Goal: Complete application form

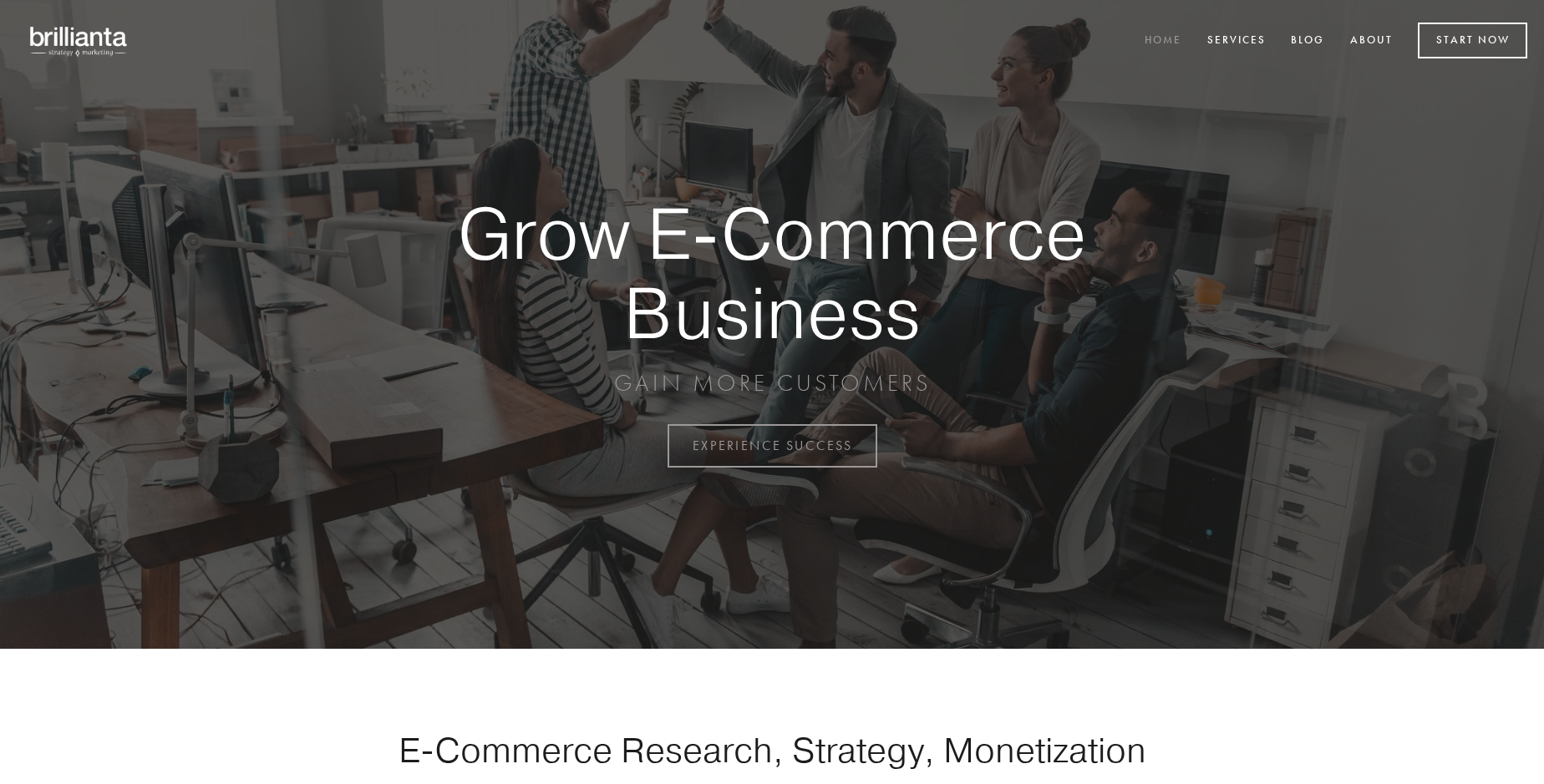
scroll to position [4376, 0]
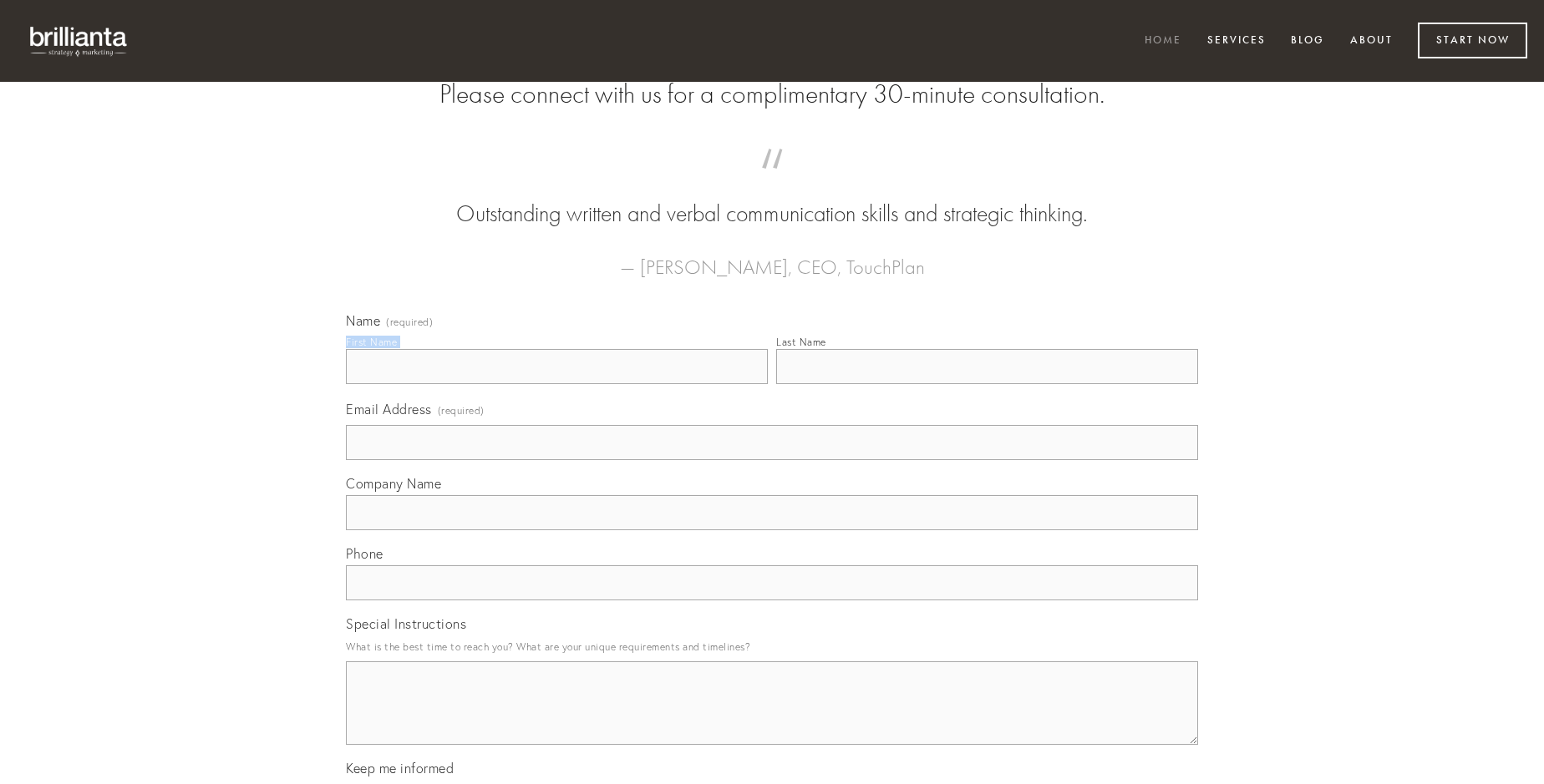
type input "[PERSON_NAME]"
click at [987, 384] on input "Last Name" at bounding box center [987, 366] width 422 height 35
type input "[PERSON_NAME]"
click at [772, 460] on input "Email Address (required)" at bounding box center [772, 442] width 852 height 35
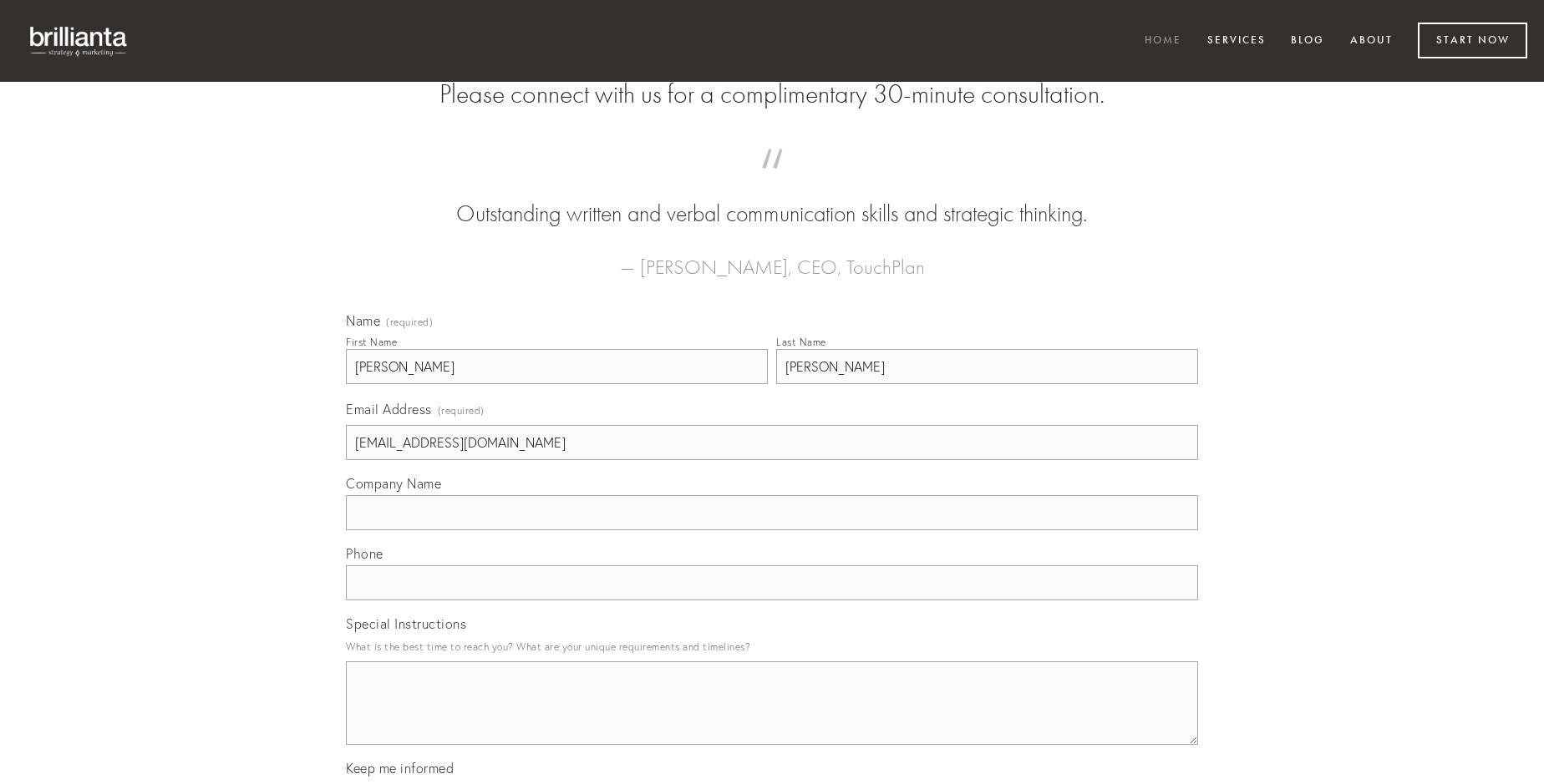
type input "[EMAIL_ADDRESS][DOMAIN_NAME]"
click at [772, 530] on input "Company Name" at bounding box center [772, 512] width 852 height 35
type input "condico"
click at [772, 600] on input "text" at bounding box center [772, 583] width 852 height 35
click at [772, 718] on textarea "Special Instructions" at bounding box center [772, 702] width 852 height 83
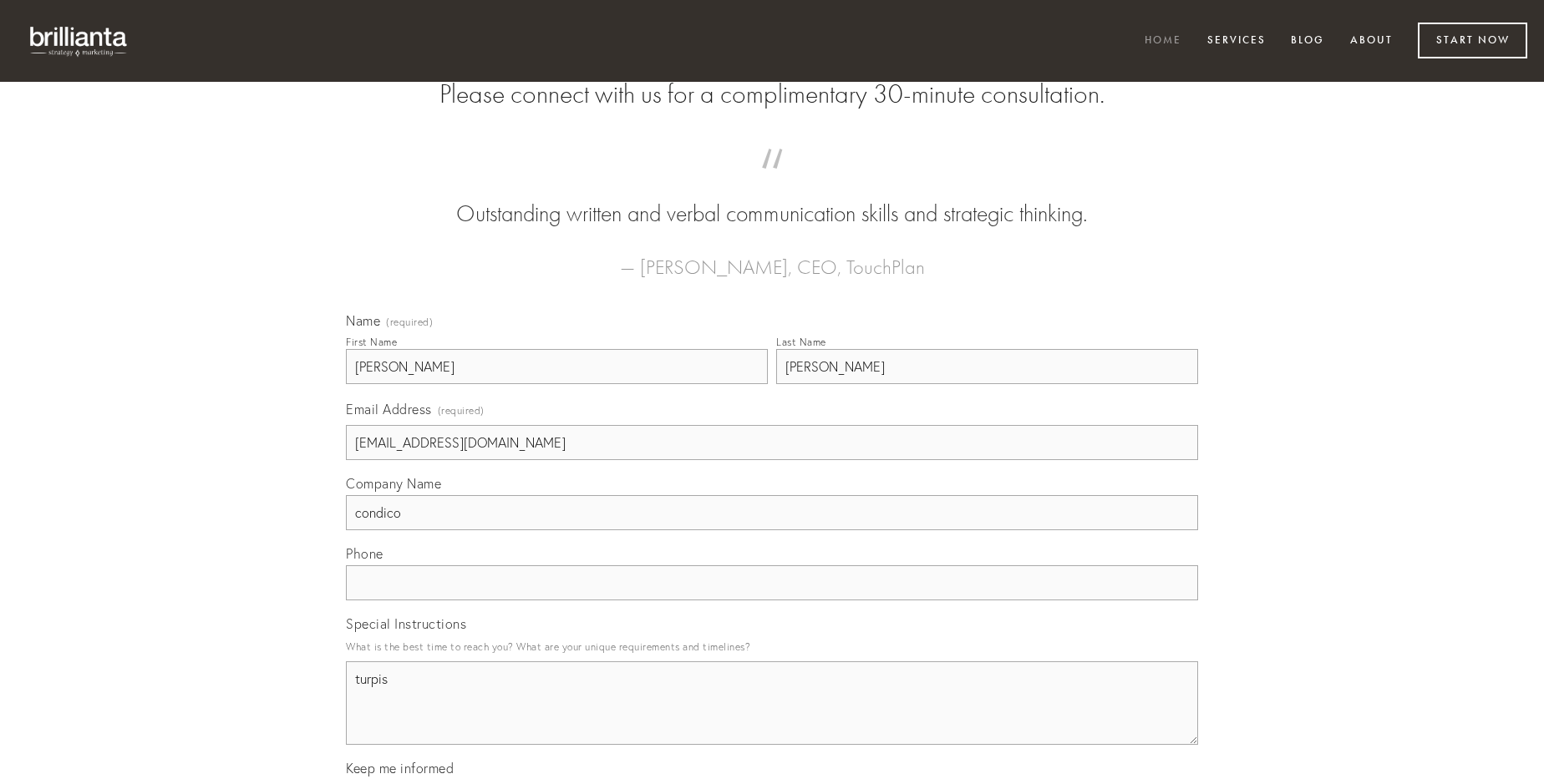
type textarea "turpis"
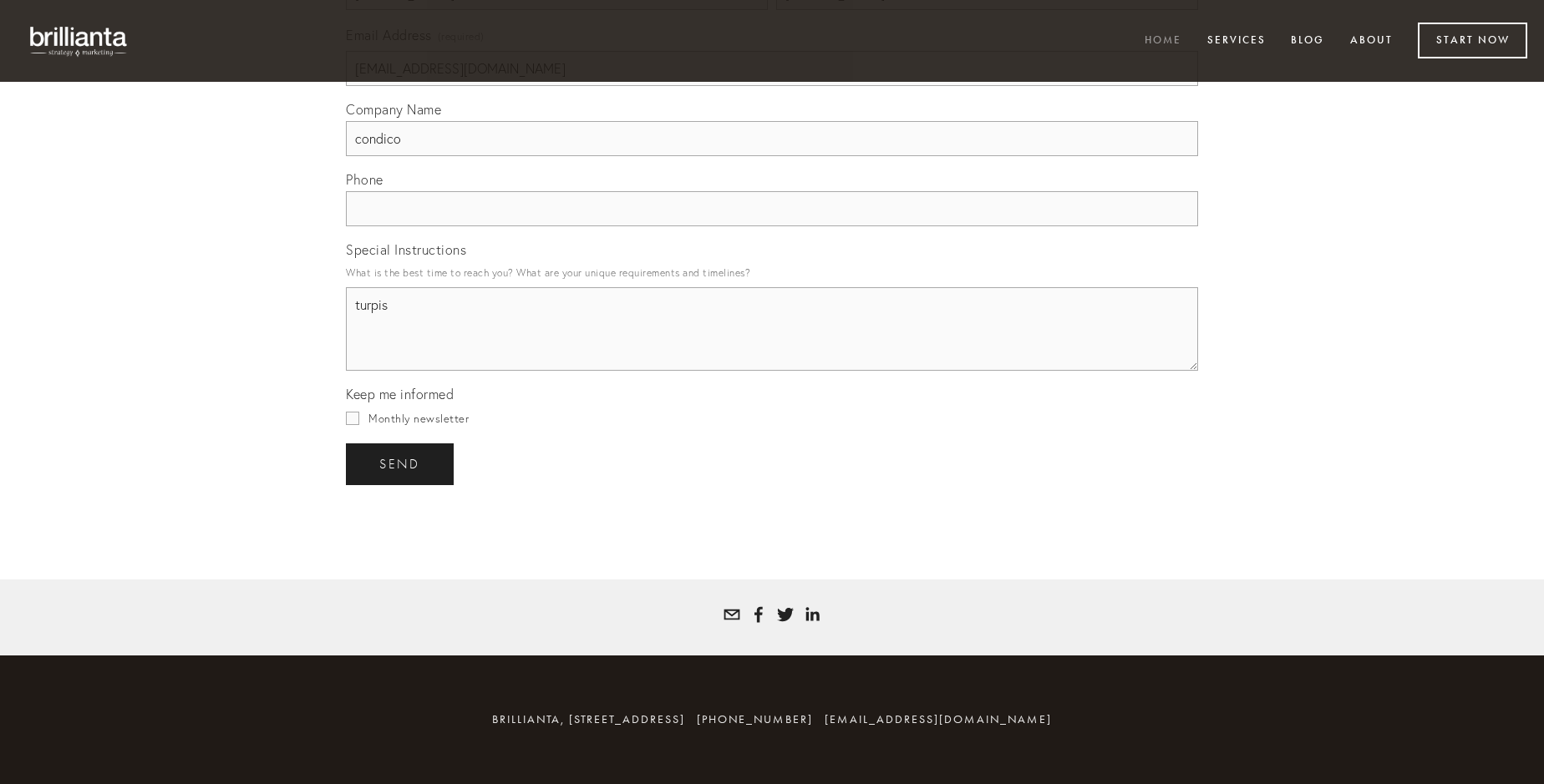
click at [401, 463] on span "send" at bounding box center [400, 464] width 41 height 15
